Goal: Information Seeking & Learning: Learn about a topic

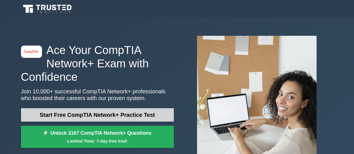
click at [158, 118] on link "Start Free CompTIA Network+ Practice Test" at bounding box center [97, 114] width 153 height 13
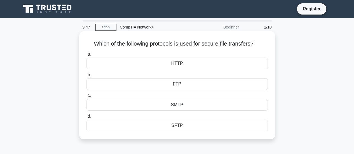
click at [184, 85] on div "FTP" at bounding box center [177, 84] width 181 height 12
click at [87, 77] on input "b. FTP" at bounding box center [87, 75] width 0 height 4
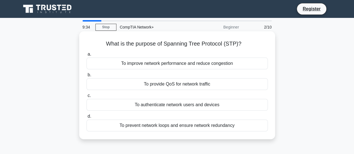
click at [185, 109] on div "To authenticate network users and devices" at bounding box center [177, 105] width 181 height 12
click at [87, 98] on input "c. To authenticate network users and devices" at bounding box center [87, 96] width 0 height 4
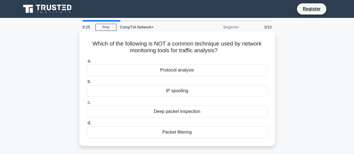
click at [189, 92] on div "IP spoofing" at bounding box center [177, 91] width 181 height 12
click at [87, 84] on input "b. IP spoofing" at bounding box center [87, 82] width 0 height 4
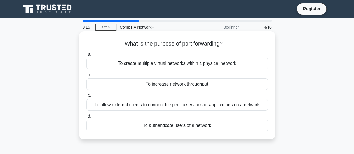
click at [189, 86] on div "To increase network throughput" at bounding box center [177, 84] width 181 height 12
click at [87, 77] on input "b. To increase network throughput" at bounding box center [87, 75] width 0 height 4
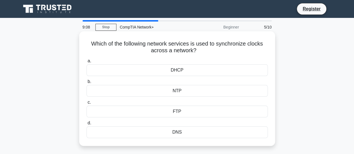
click at [190, 71] on div "DHCP" at bounding box center [177, 70] width 181 height 12
click at [87, 63] on input "a. DHCP" at bounding box center [87, 61] width 0 height 4
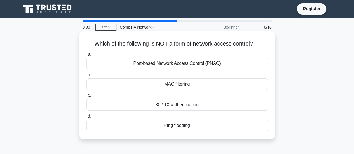
click at [181, 130] on div "Ping flooding" at bounding box center [177, 126] width 181 height 12
click at [87, 118] on input "d. Ping flooding" at bounding box center [87, 117] width 0 height 4
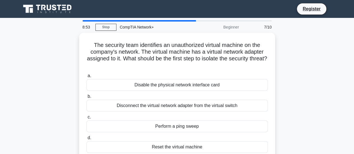
click at [181, 130] on div "Perform a ping sweep" at bounding box center [177, 127] width 181 height 12
click at [87, 119] on input "c. Perform a ping sweep" at bounding box center [87, 118] width 0 height 4
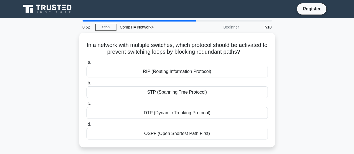
click at [181, 130] on div "OSPF (Open Shortest Path First)" at bounding box center [177, 134] width 181 height 12
click at [87, 127] on input "d. OSPF (Open Shortest Path First)" at bounding box center [87, 125] width 0 height 4
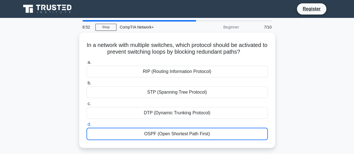
click at [181, 130] on div "OSPF (Open Shortest Path First)" at bounding box center [177, 134] width 181 height 12
click at [87, 127] on input "d. OSPF (Open Shortest Path First)" at bounding box center [87, 125] width 0 height 4
click at [181, 130] on div "OSPF (Open Shortest Path First)" at bounding box center [177, 134] width 181 height 12
click at [87, 127] on input "d. OSPF (Open Shortest Path First)" at bounding box center [87, 125] width 0 height 4
click at [181, 130] on div "OSPF (Open Shortest Path First)" at bounding box center [177, 134] width 181 height 12
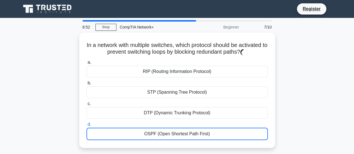
click at [87, 127] on input "d. OSPF (Open Shortest Path First)" at bounding box center [87, 125] width 0 height 4
click at [181, 130] on div "OSPF (Open Shortest Path First)" at bounding box center [177, 134] width 181 height 12
click at [87, 127] on input "d. OSPF (Open Shortest Path First)" at bounding box center [87, 125] width 0 height 4
click at [181, 130] on div "OSPF (Open Shortest Path First)" at bounding box center [177, 134] width 181 height 12
click at [87, 127] on input "d. OSPF (Open Shortest Path First)" at bounding box center [87, 125] width 0 height 4
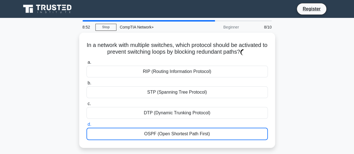
click at [181, 130] on div "OSPF (Open Shortest Path First)" at bounding box center [177, 134] width 181 height 12
click at [87, 127] on input "d. OSPF (Open Shortest Path First)" at bounding box center [87, 125] width 0 height 4
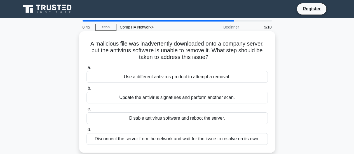
click at [185, 119] on div "Disable antivirus software and reboot the server." at bounding box center [177, 119] width 181 height 12
click at [87, 111] on input "c. Disable antivirus software and reboot the server." at bounding box center [87, 109] width 0 height 4
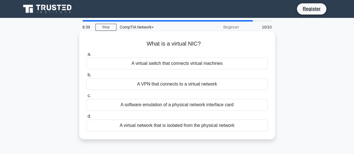
click at [184, 125] on div "A virtual network that is isolated from the physical network" at bounding box center [177, 126] width 181 height 12
click at [87, 118] on input "d. A virtual network that is isolated from the physical network" at bounding box center [87, 117] width 0 height 4
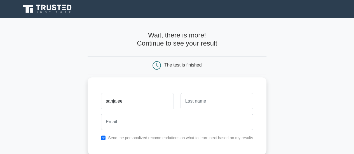
type input "sanjalee"
click at [198, 104] on input "text" at bounding box center [217, 101] width 73 height 16
type input "Theshala"
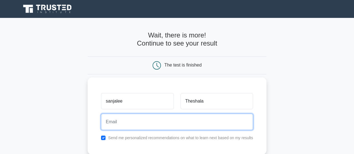
click at [199, 121] on input "email" at bounding box center [177, 122] width 152 height 16
type input "theshu212005@gmail.com"
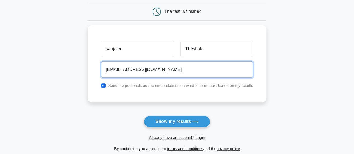
scroll to position [64, 0]
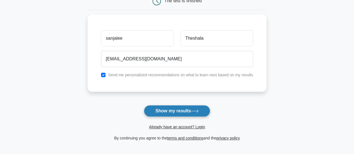
click at [193, 112] on icon at bounding box center [195, 111] width 8 height 3
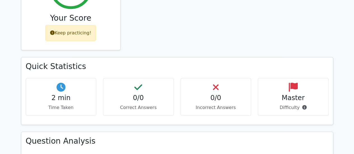
scroll to position [260, 0]
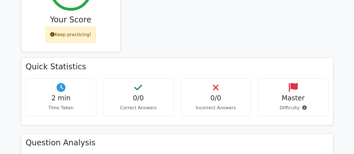
click at [150, 94] on h4 "0/0" at bounding box center [138, 98] width 61 height 8
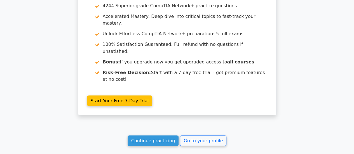
scroll to position [479, 0]
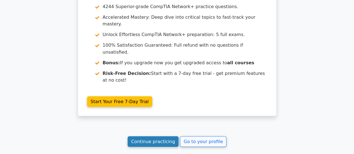
click at [166, 136] on link "Continue practicing" at bounding box center [153, 141] width 51 height 11
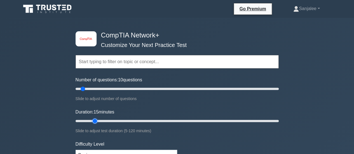
drag, startPoint x: 87, startPoint y: 120, endPoint x: 97, endPoint y: 120, distance: 9.8
type input "15"
click at [97, 120] on input "Duration: 15 minutes" at bounding box center [177, 121] width 203 height 7
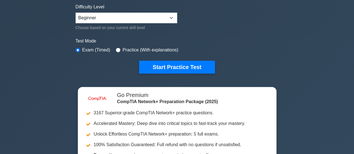
scroll to position [124, 0]
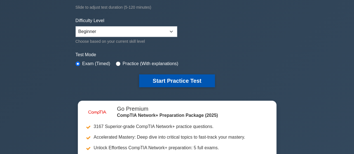
click at [185, 83] on button "Start Practice Test" at bounding box center [177, 80] width 76 height 13
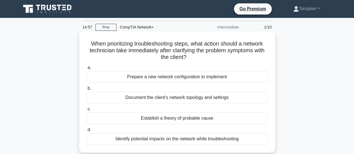
click at [190, 81] on div "Prepare a new network configuration to implement" at bounding box center [177, 77] width 181 height 12
click at [87, 70] on input "a. Prepare a new network configuration to implement" at bounding box center [87, 68] width 0 height 4
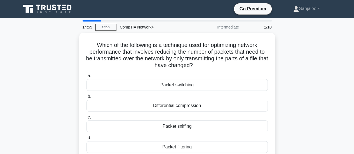
click at [190, 81] on div "Packet switching" at bounding box center [177, 85] width 181 height 12
click at [87, 78] on input "a. Packet switching" at bounding box center [87, 76] width 0 height 4
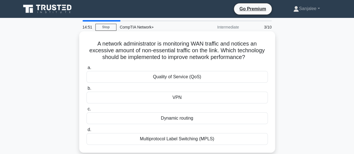
click at [188, 98] on div "VPN" at bounding box center [177, 98] width 181 height 12
click at [87, 90] on input "b. VPN" at bounding box center [87, 89] width 0 height 4
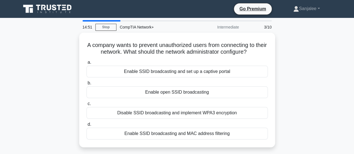
click at [188, 98] on div "a. Enable SSID broadcasting and set up a captive portal b. Enable open SSID bro…" at bounding box center [177, 99] width 188 height 83
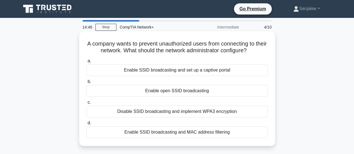
click at [163, 134] on div "Enable SSID broadcasting and MAC address filtering" at bounding box center [177, 133] width 181 height 12
click at [87, 125] on input "d. Enable SSID broadcasting and MAC address filtering" at bounding box center [87, 123] width 0 height 4
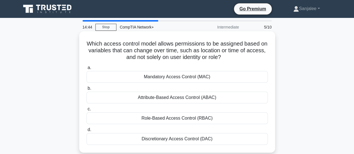
click at [163, 123] on div "Role-Based Access Control (RBAC)" at bounding box center [177, 119] width 181 height 12
click at [87, 111] on input "c. Role-Based Access Control (RBAC)" at bounding box center [87, 109] width 0 height 4
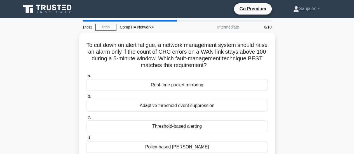
click at [163, 123] on div "Threshold-based alerting" at bounding box center [177, 127] width 181 height 12
click at [87, 119] on input "c. Threshold-based alerting" at bounding box center [87, 118] width 0 height 4
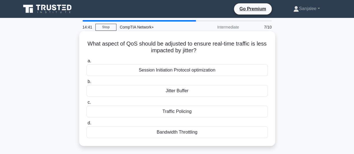
click at [167, 111] on div "Traffic Policing" at bounding box center [177, 112] width 181 height 12
click at [87, 104] on input "c. Traffic Policing" at bounding box center [87, 103] width 0 height 4
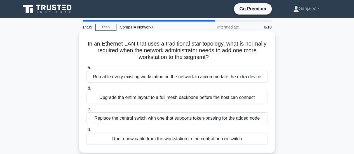
click at [160, 135] on div "Run a new cable from the workstation to the central hub or switch" at bounding box center [177, 139] width 181 height 12
click at [87, 132] on input "d. Run a new cable from the workstation to the central hub or switch" at bounding box center [87, 130] width 0 height 4
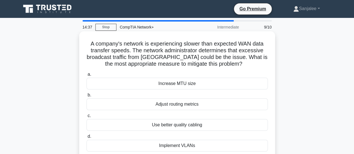
click at [169, 87] on div "Increase MTU size" at bounding box center [177, 84] width 181 height 12
click at [87, 76] on input "a. Increase MTU size" at bounding box center [87, 75] width 0 height 4
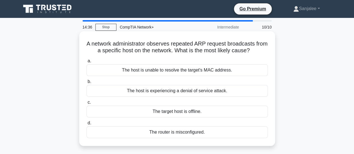
click at [170, 111] on div "The target host is offline." at bounding box center [177, 112] width 181 height 12
click at [87, 104] on input "c. The target host is offline." at bounding box center [87, 103] width 0 height 4
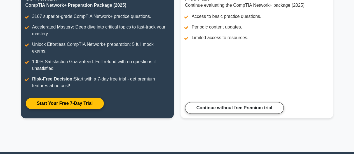
scroll to position [138, 0]
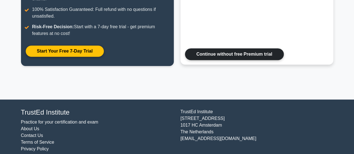
click at [258, 48] on link "Continue without free Premium trial" at bounding box center [234, 54] width 99 height 12
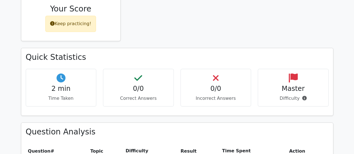
scroll to position [269, 0]
